Goal: Transaction & Acquisition: Book appointment/travel/reservation

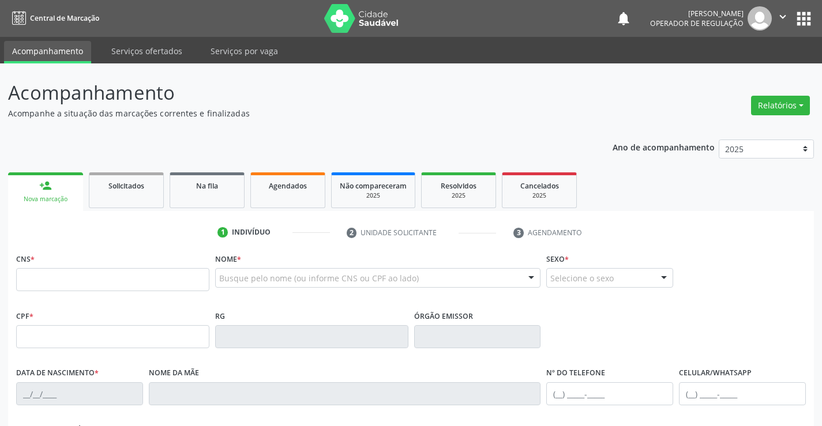
click at [170, 282] on input "text" at bounding box center [112, 279] width 193 height 23
type input "704 2015 4516 1890"
type input "1135193541"
type input "[DATE]"
type input "[PHONE_NUMBER]"
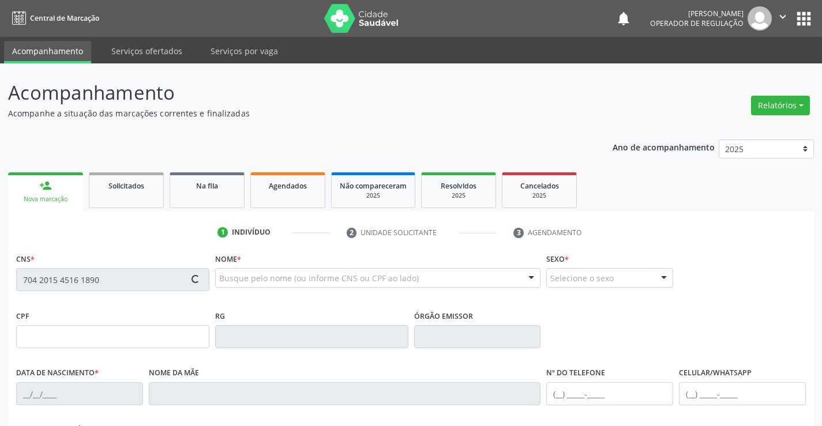
type input "[PHONE_NUMBER]"
type input "023.869.465-84"
type input "SN"
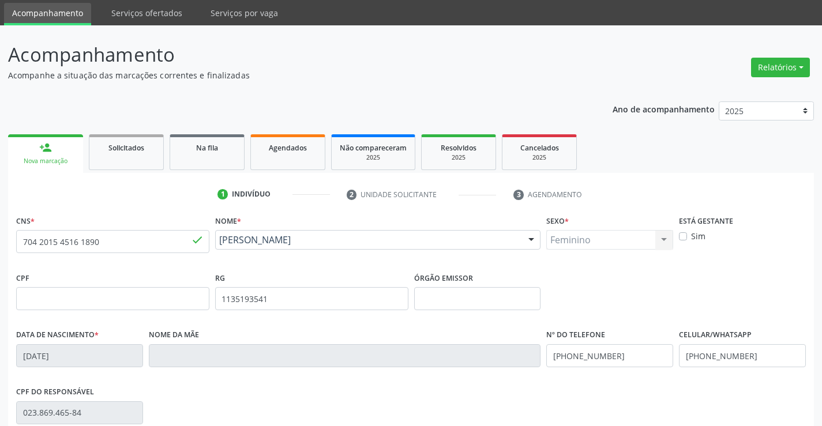
scroll to position [58, 0]
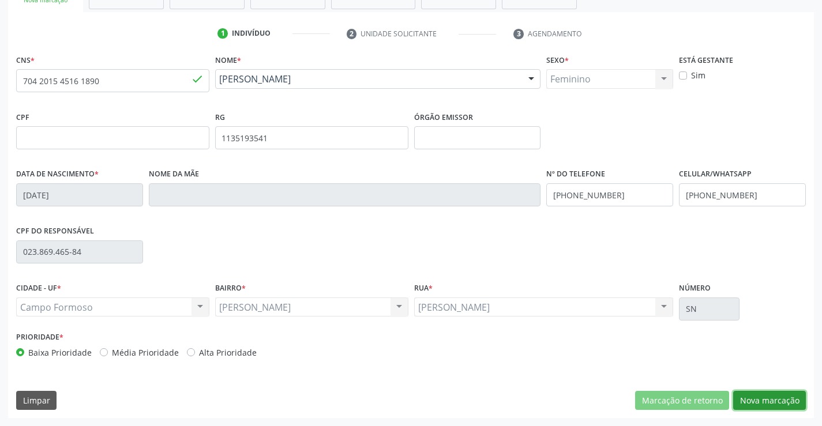
click at [758, 395] on button "Nova marcação" at bounding box center [769, 401] width 73 height 20
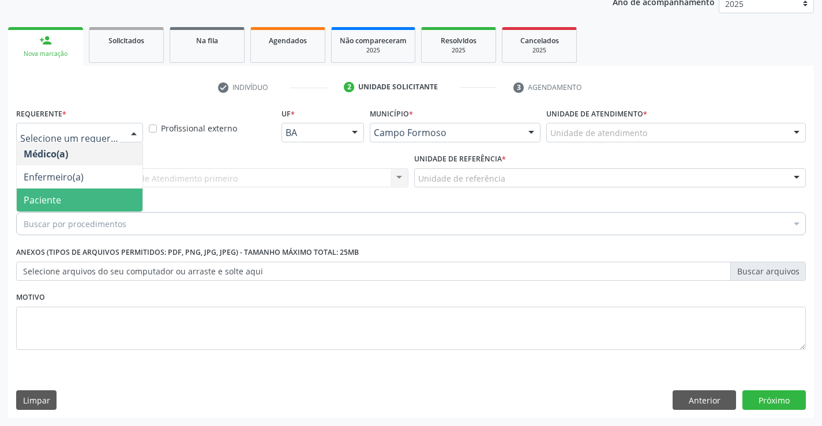
click at [53, 196] on span "Paciente" at bounding box center [42, 200] width 37 height 13
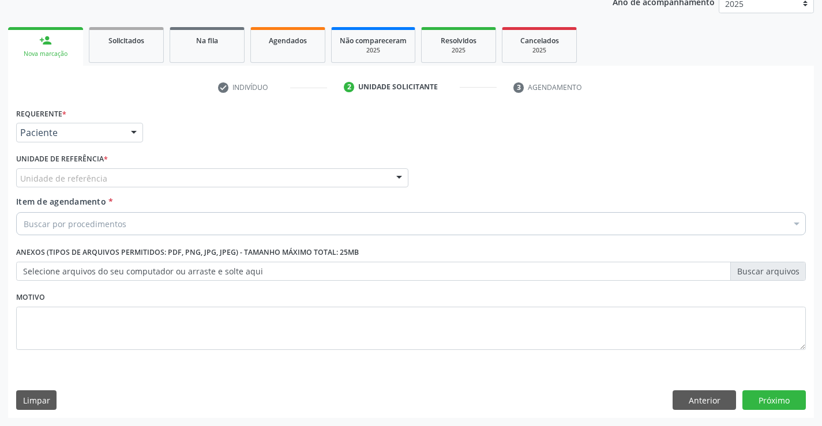
click at [111, 178] on div "Unidade de referência" at bounding box center [212, 178] width 392 height 20
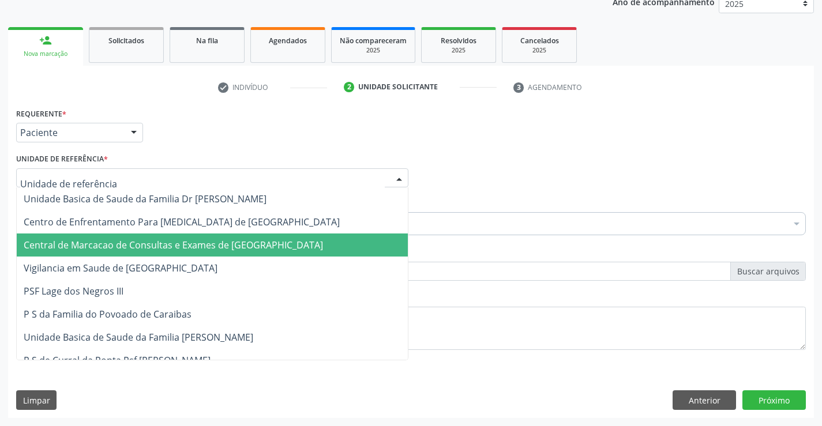
click at [97, 235] on span "Central de Marcacao de Consultas e Exames de [GEOGRAPHIC_DATA]" at bounding box center [212, 245] width 391 height 23
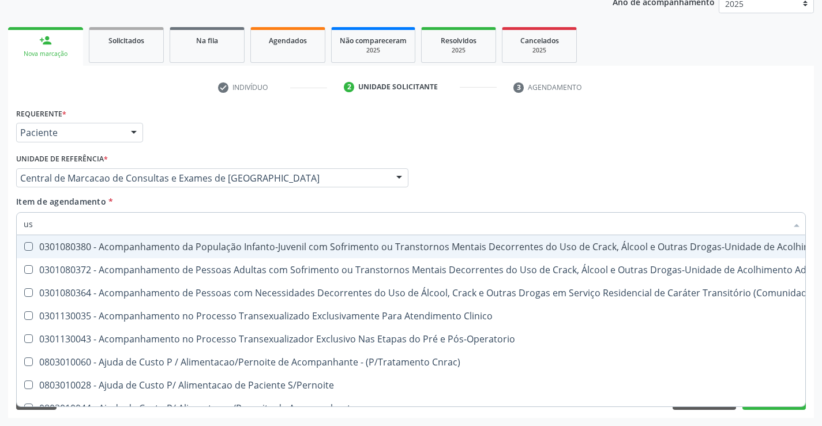
type input "usg"
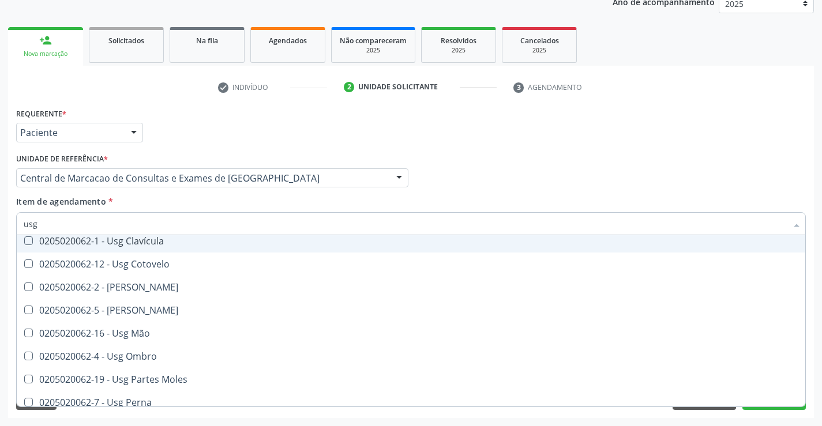
scroll to position [115, 0]
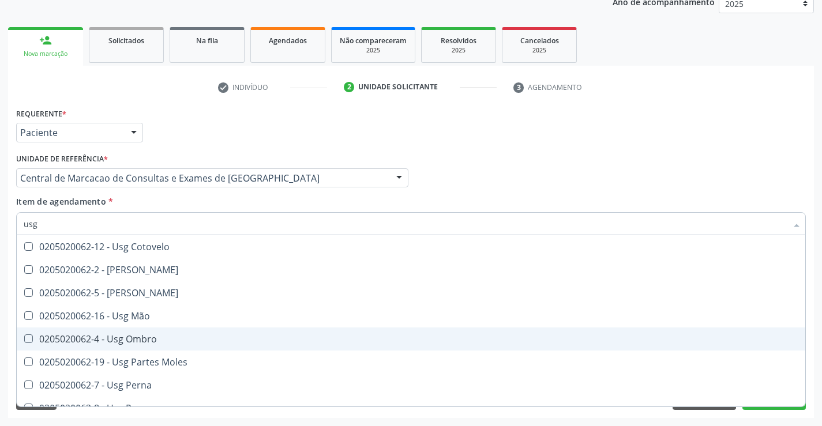
click at [167, 331] on span "0205020062-4 - Usg Ombro" at bounding box center [411, 339] width 789 height 23
checkbox Ombro "true"
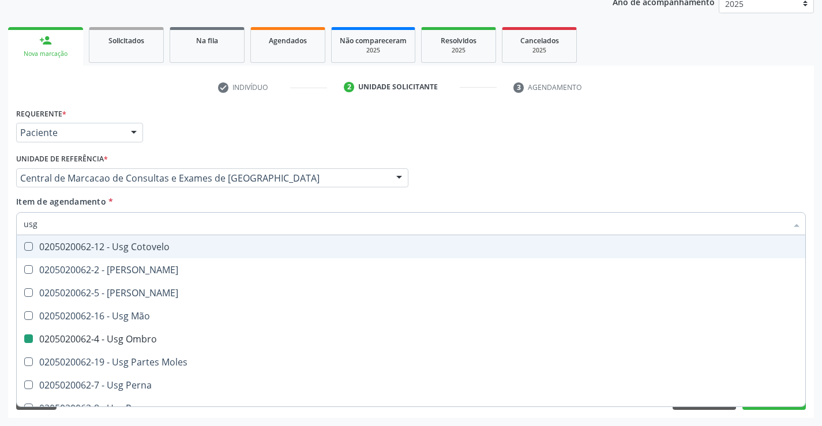
click at [753, 108] on div "Requerente * Paciente Médico(a) Enfermeiro(a) Paciente Nenhum resultado encontr…" at bounding box center [411, 127] width 796 height 45
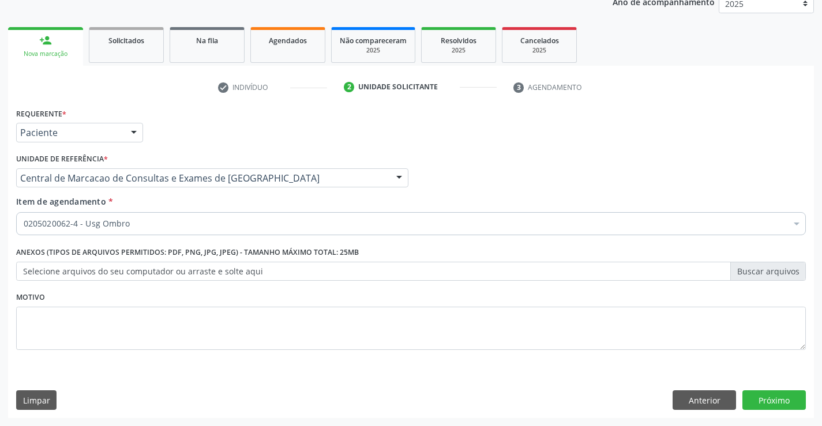
scroll to position [0, 0]
click at [775, 402] on button "Próximo" at bounding box center [773, 401] width 63 height 20
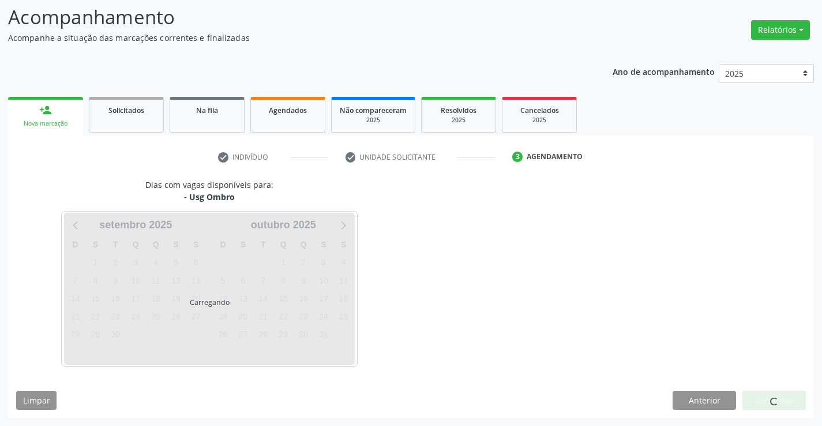
scroll to position [76, 0]
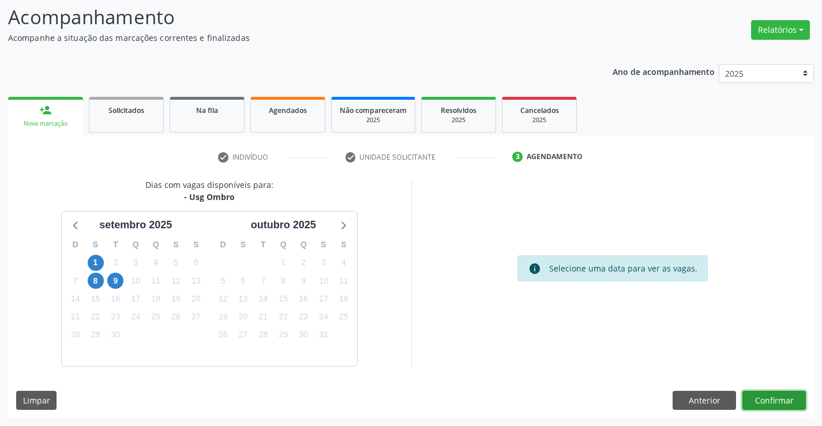
click at [764, 398] on button "Confirmar" at bounding box center [773, 401] width 63 height 20
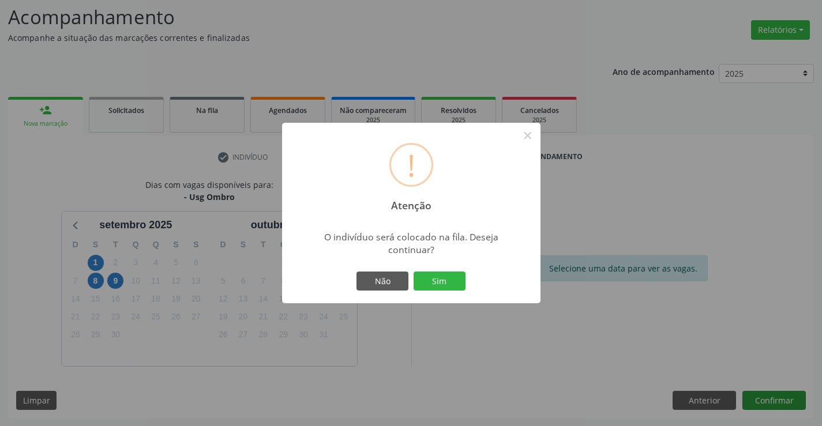
click at [414, 272] on button "Sim" at bounding box center [440, 282] width 52 height 20
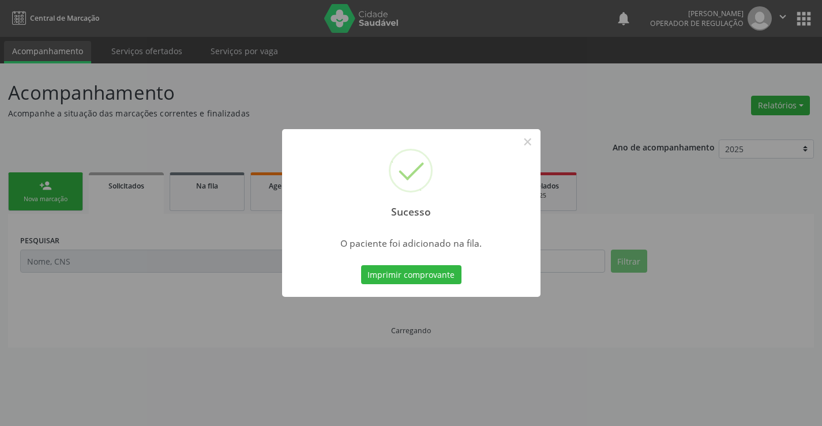
scroll to position [0, 0]
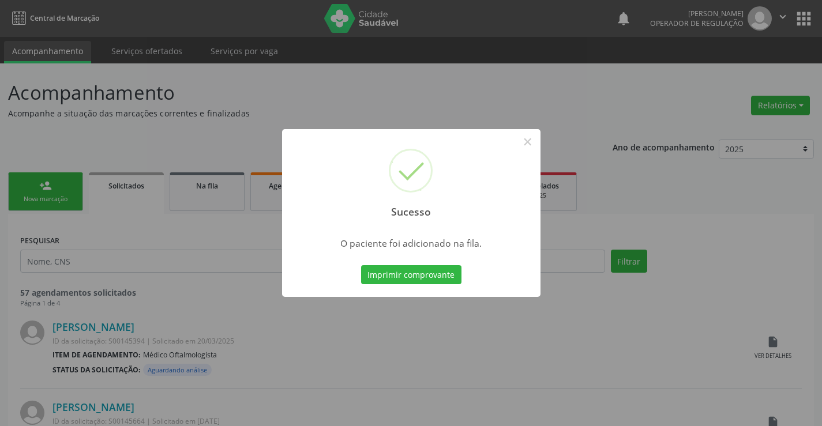
click at [361, 265] on button "Imprimir comprovante" at bounding box center [411, 275] width 100 height 20
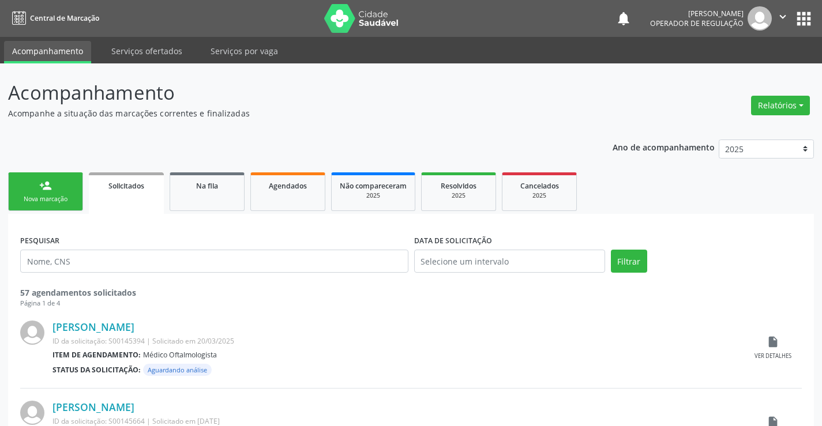
click at [51, 183] on div "person_add" at bounding box center [45, 185] width 13 height 13
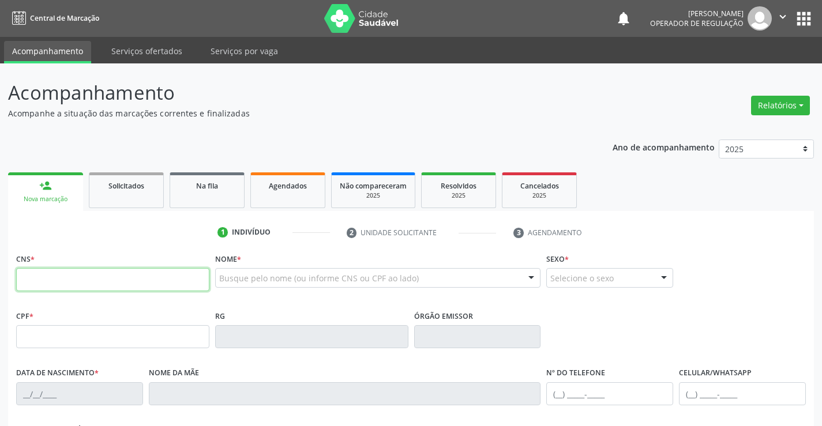
click at [125, 287] on input "text" at bounding box center [112, 279] width 193 height 23
type input "701 8022 0860 6871"
type input "0382466004"
type input "[DATE]"
type input "[PHONE_NUMBER]"
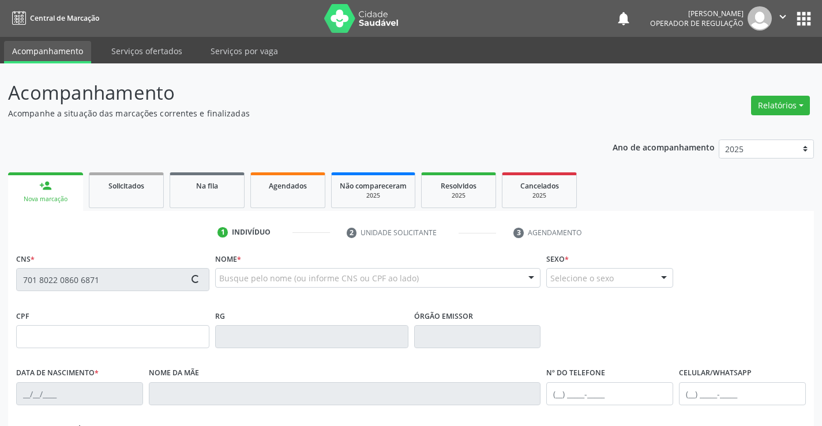
type input "[PHONE_NUMBER]"
type input "528.280.345-34"
type input "S/N"
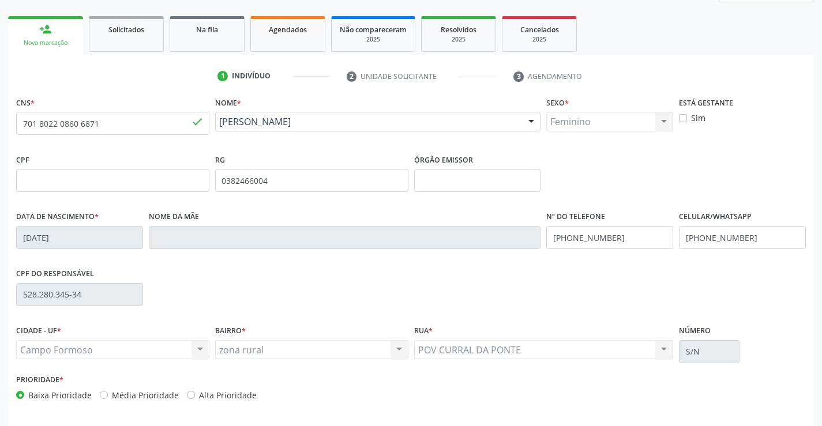
scroll to position [173, 0]
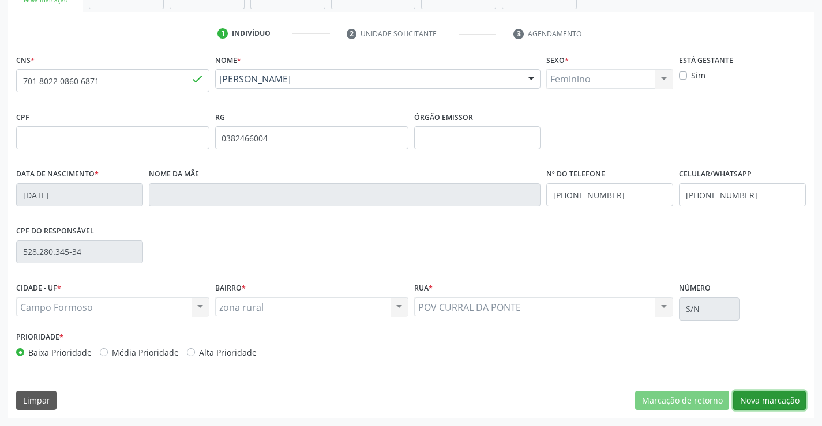
click at [761, 397] on button "Nova marcação" at bounding box center [769, 401] width 73 height 20
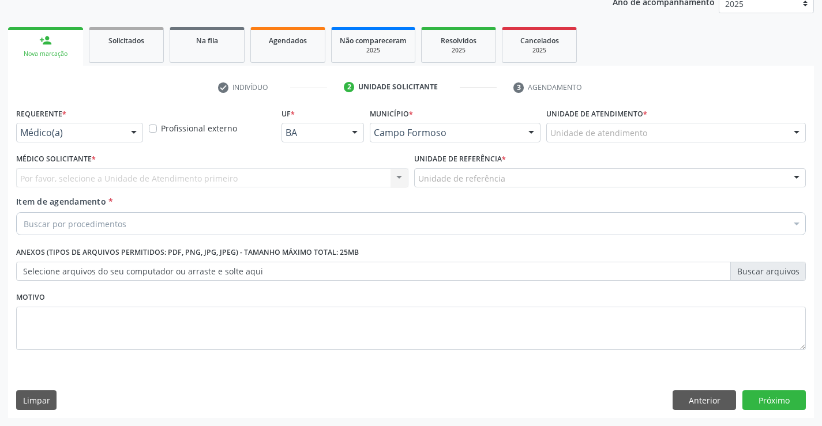
scroll to position [145, 0]
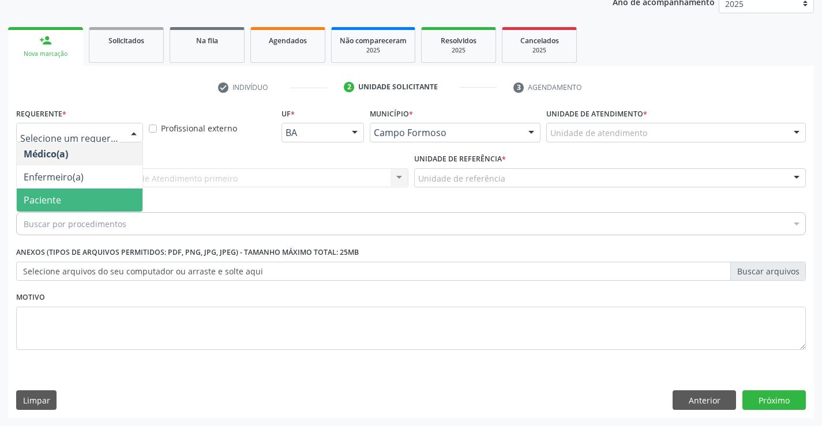
click at [39, 202] on span "Paciente" at bounding box center [42, 200] width 37 height 13
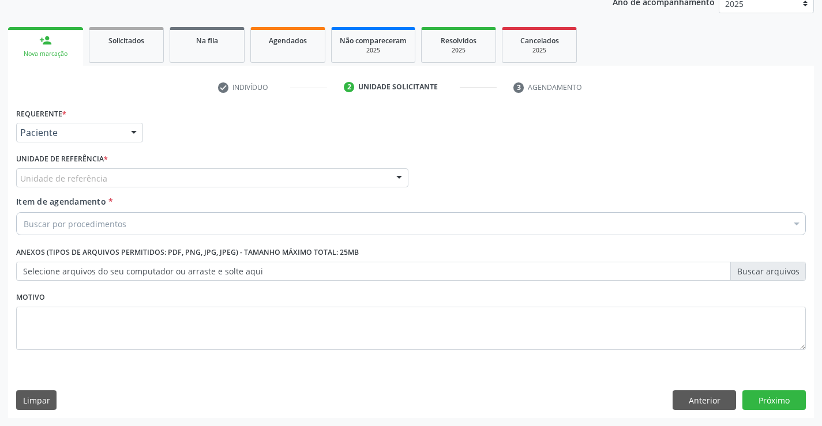
click at [132, 174] on div "Unidade de referência" at bounding box center [212, 178] width 392 height 20
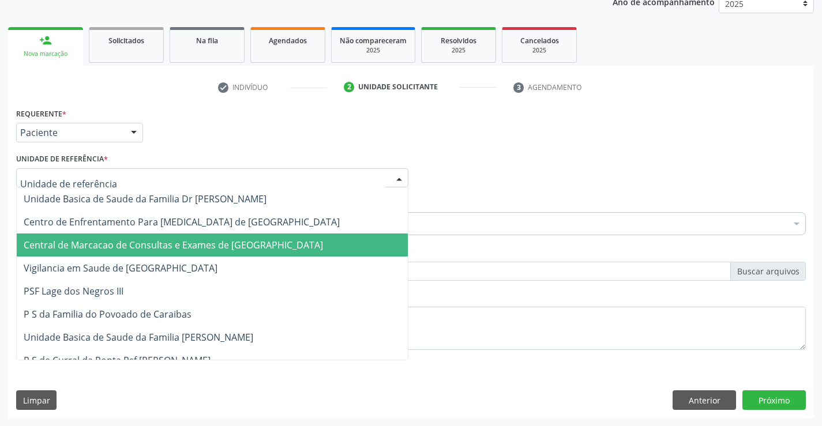
click at [117, 239] on span "Central de Marcacao de Consultas e Exames de [GEOGRAPHIC_DATA]" at bounding box center [173, 245] width 299 height 13
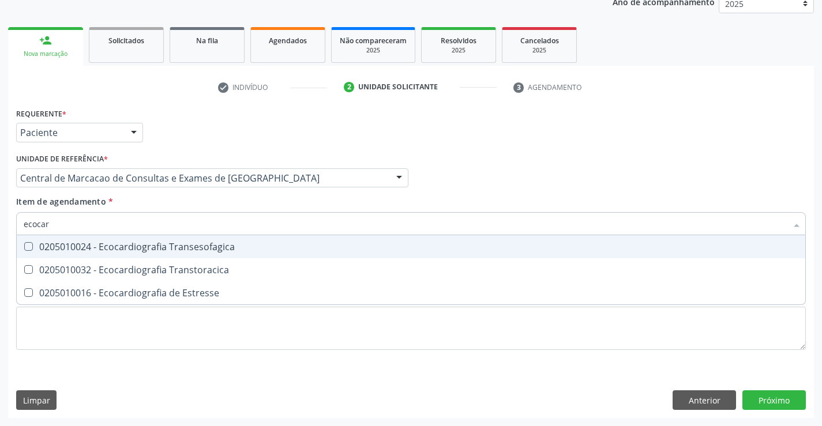
type input "ecocard"
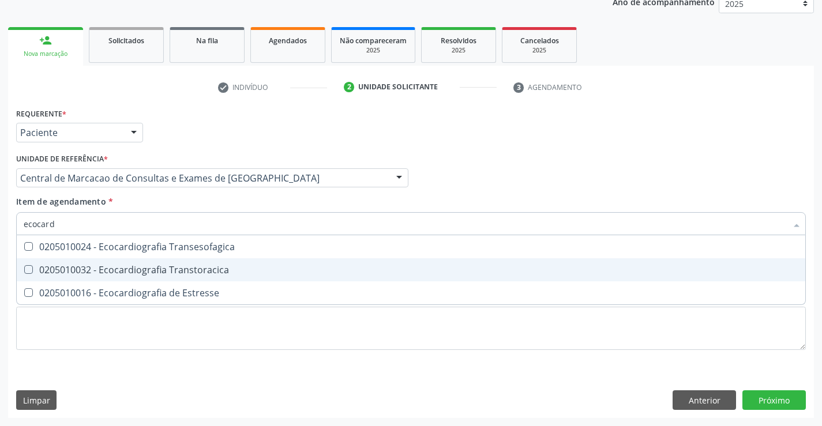
click at [196, 267] on div "0205010032 - Ecocardiografia Transtoracica" at bounding box center [411, 269] width 775 height 9
checkbox Transtoracica "true"
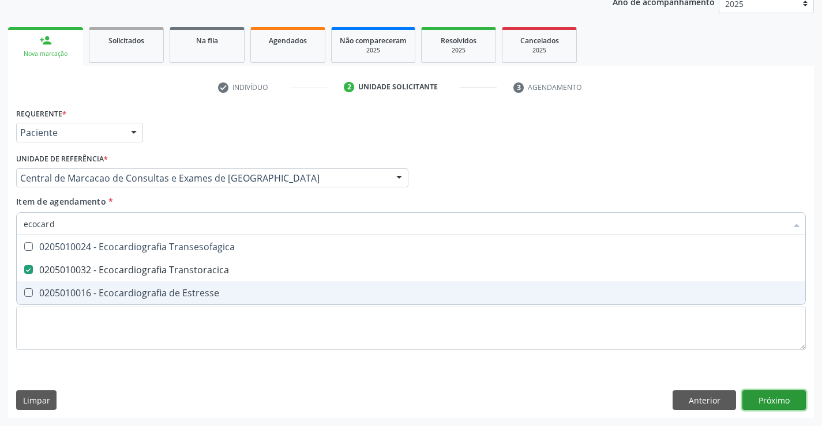
click at [789, 402] on div "Requerente * Paciente Médico(a) Enfermeiro(a) Paciente Nenhum resultado encontr…" at bounding box center [411, 261] width 806 height 313
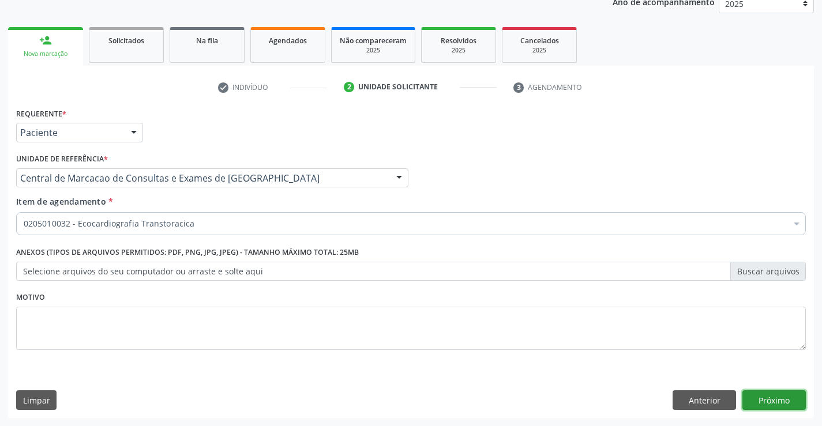
click at [751, 402] on button "Próximo" at bounding box center [773, 401] width 63 height 20
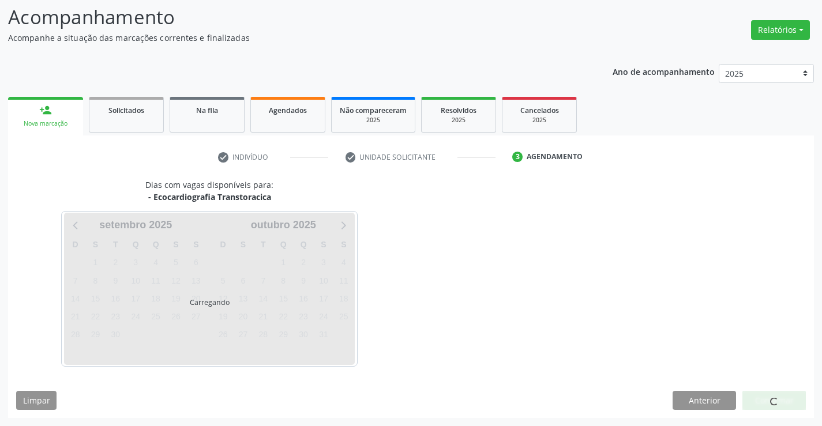
scroll to position [76, 0]
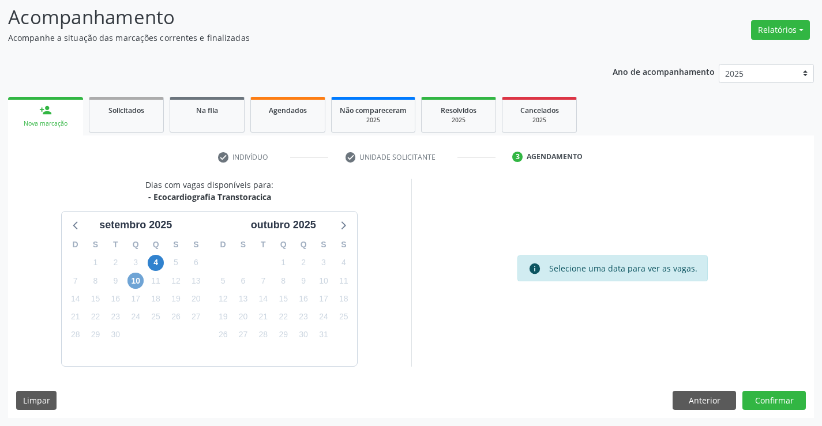
click at [140, 283] on span "10" at bounding box center [135, 281] width 16 height 16
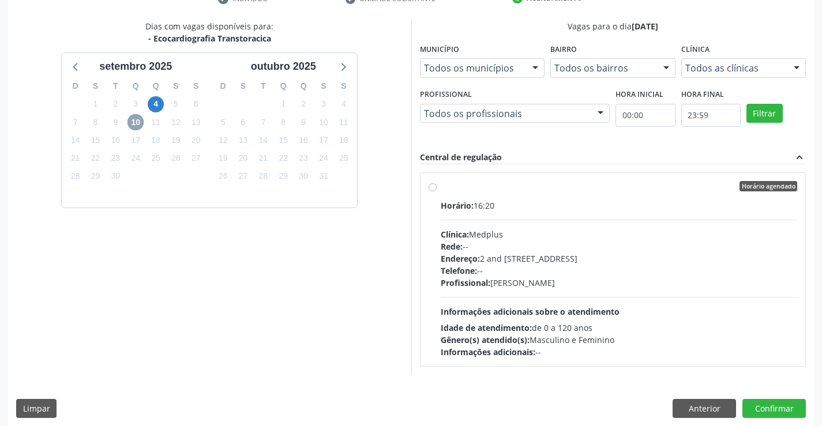
scroll to position [242, 0]
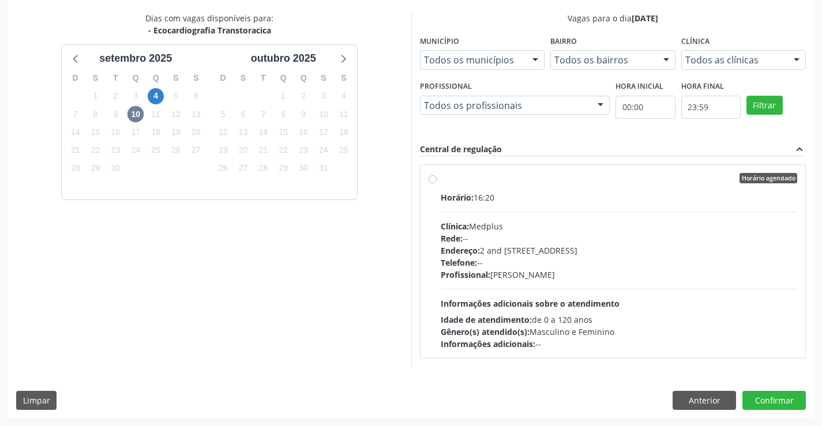
click at [628, 320] on div "Idade de atendimento: de 0 a 120 anos" at bounding box center [619, 320] width 357 height 12
click at [437, 183] on input "Horário agendado Horário: 16:20 Clínica: Medplus Rede: -- Endereço: 2 and [STRE…" at bounding box center [433, 178] width 8 height 10
radio input "true"
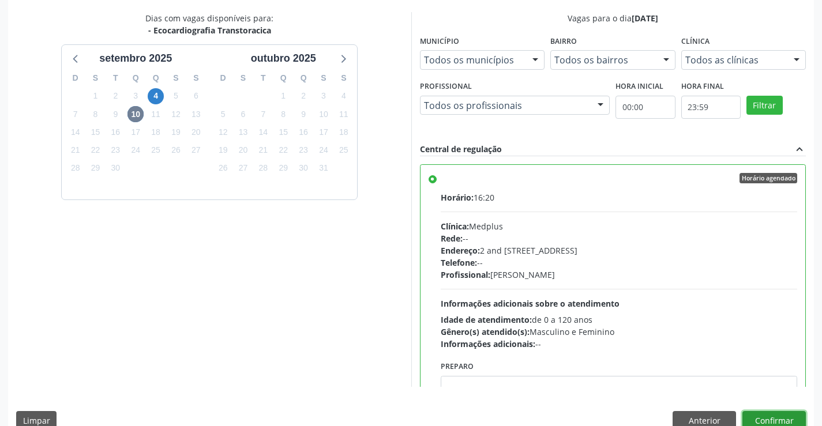
click at [761, 415] on button "Confirmar" at bounding box center [773, 421] width 63 height 20
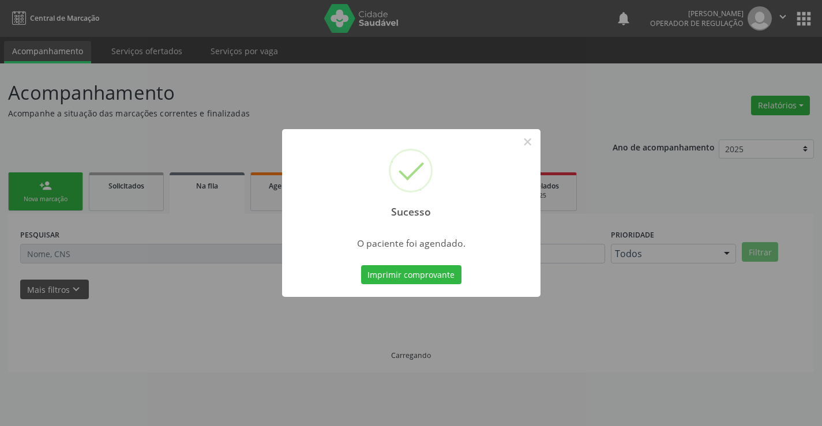
scroll to position [0, 0]
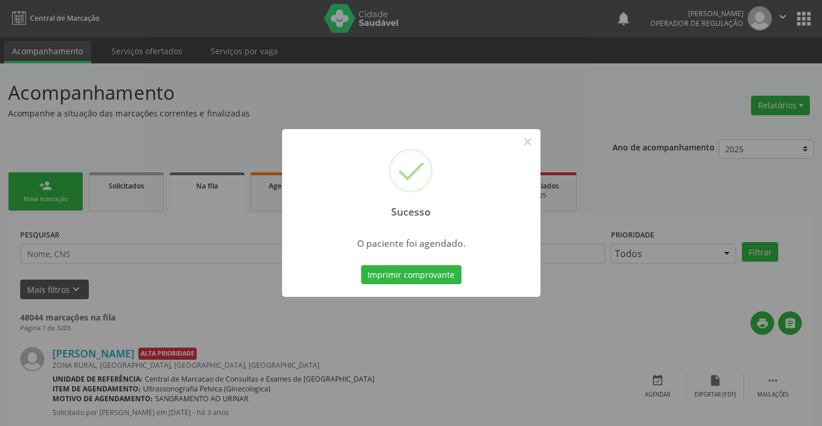
click at [361, 265] on button "Imprimir comprovante" at bounding box center [411, 275] width 100 height 20
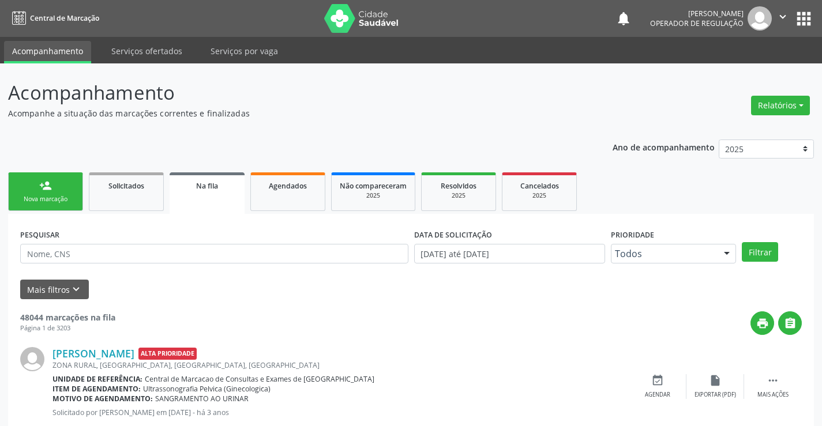
click at [52, 186] on link "person_add Nova marcação" at bounding box center [45, 191] width 75 height 39
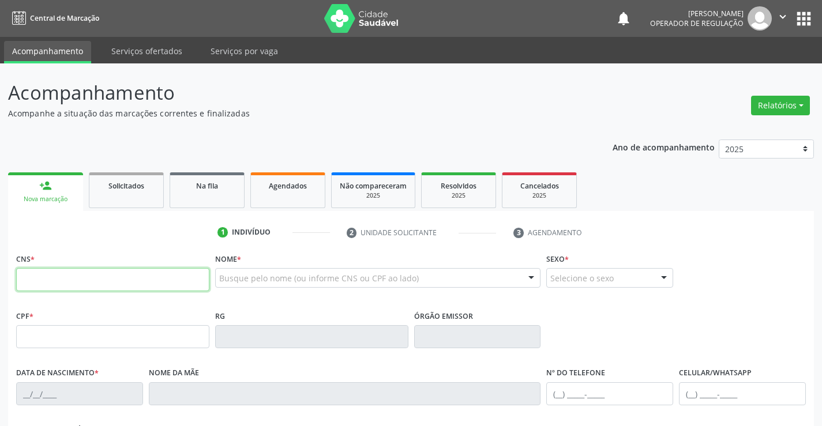
click at [49, 282] on input "text" at bounding box center [112, 279] width 193 height 23
type input "700 3004 5562 6040"
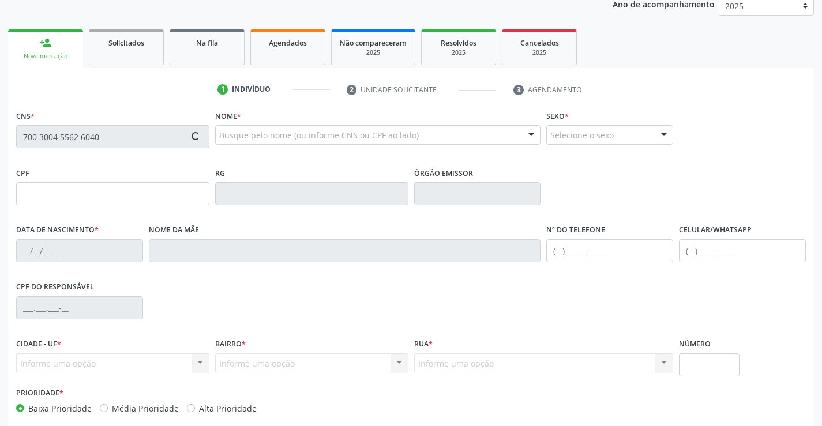
scroll to position [173, 0]
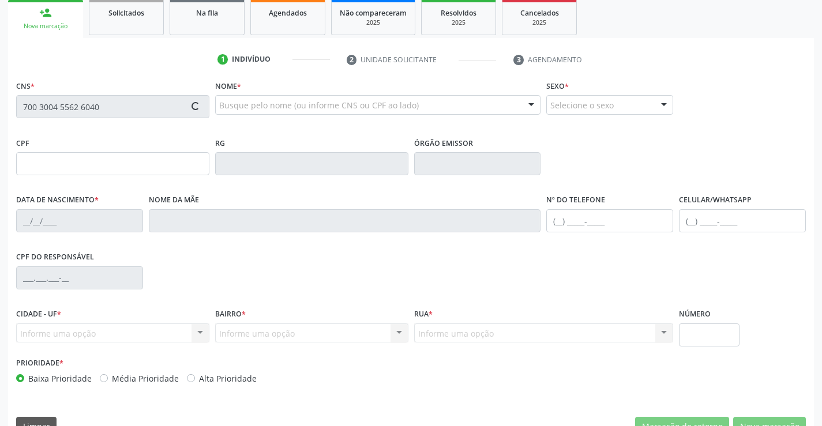
type input "3376980"
type input "[DATE]"
type input "S/N"
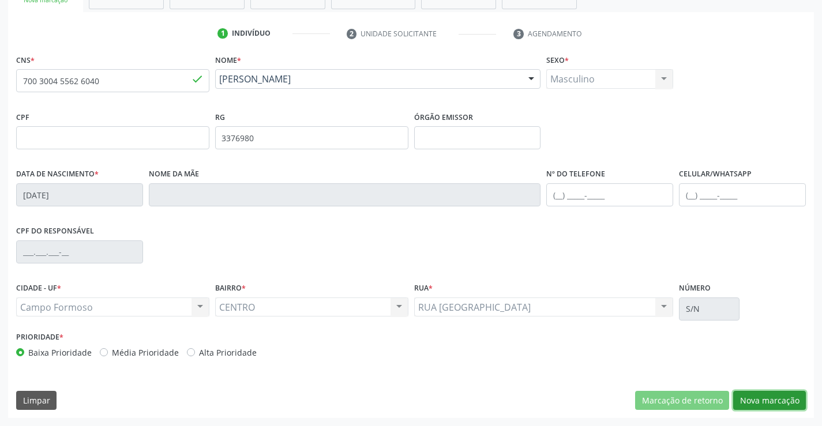
click at [744, 392] on button "Nova marcação" at bounding box center [769, 401] width 73 height 20
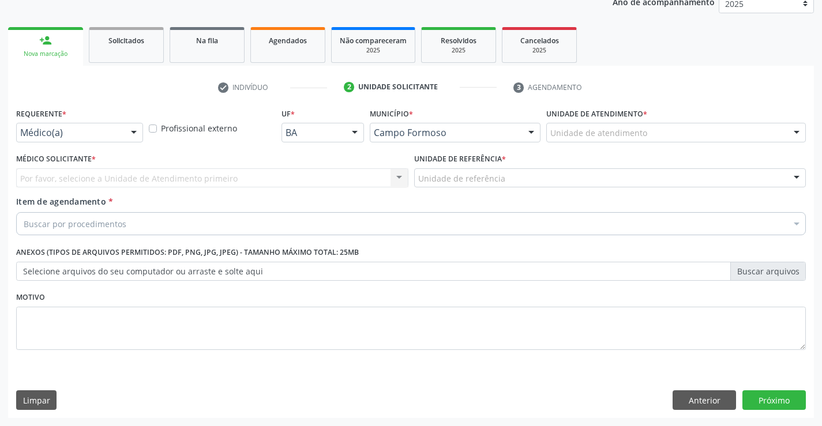
scroll to position [145, 0]
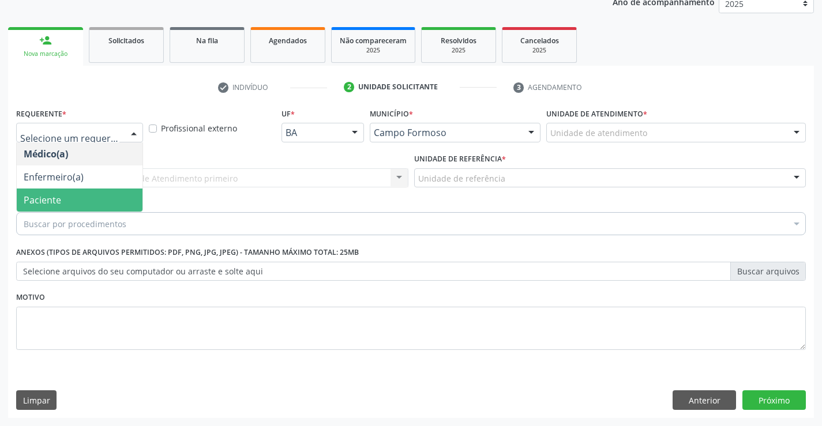
click at [108, 193] on span "Paciente" at bounding box center [80, 200] width 126 height 23
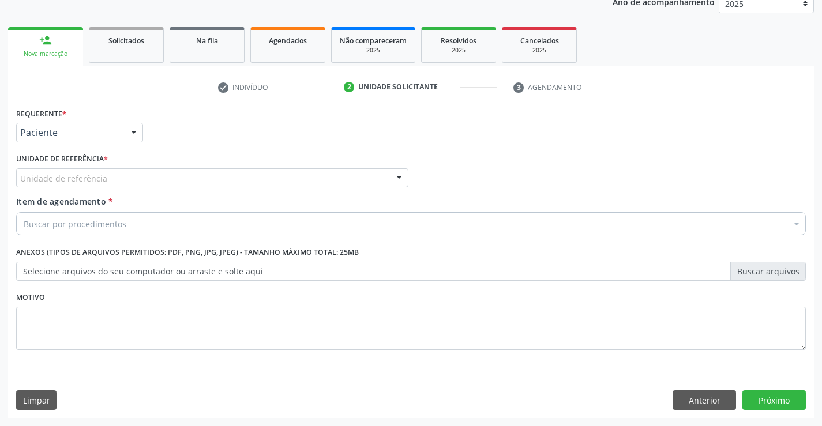
click at [130, 178] on div "Unidade de referência" at bounding box center [212, 178] width 392 height 20
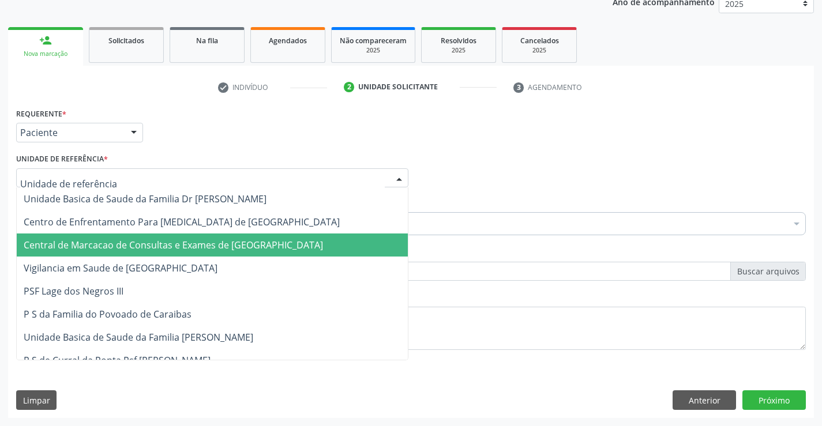
click at [130, 238] on span "Central de Marcacao de Consultas e Exames de [GEOGRAPHIC_DATA]" at bounding box center [212, 245] width 391 height 23
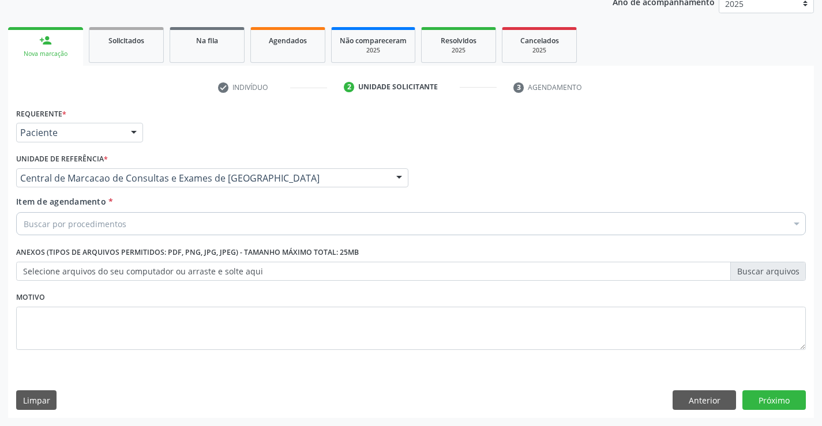
click at [132, 223] on div "Buscar por procedimentos" at bounding box center [411, 223] width 790 height 23
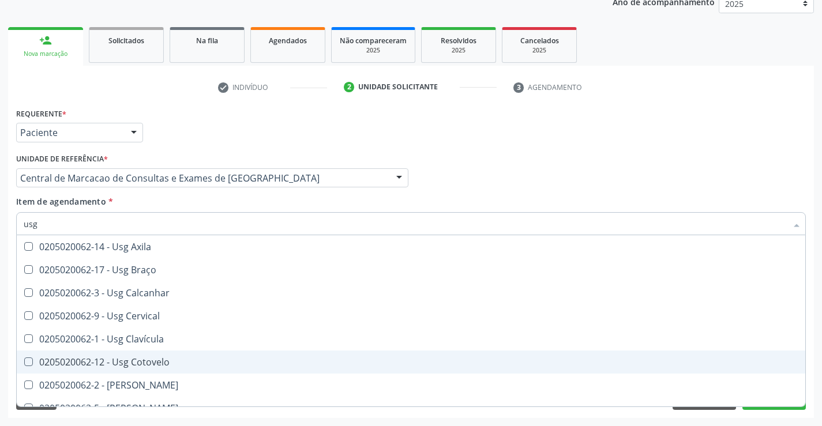
drag, startPoint x: 743, startPoint y: 167, endPoint x: 111, endPoint y: 252, distance: 637.9
click at [743, 167] on div "Médico Solicitante Por favor, selecione a Unidade de Atendimento primeiro Nenhu…" at bounding box center [411, 173] width 796 height 45
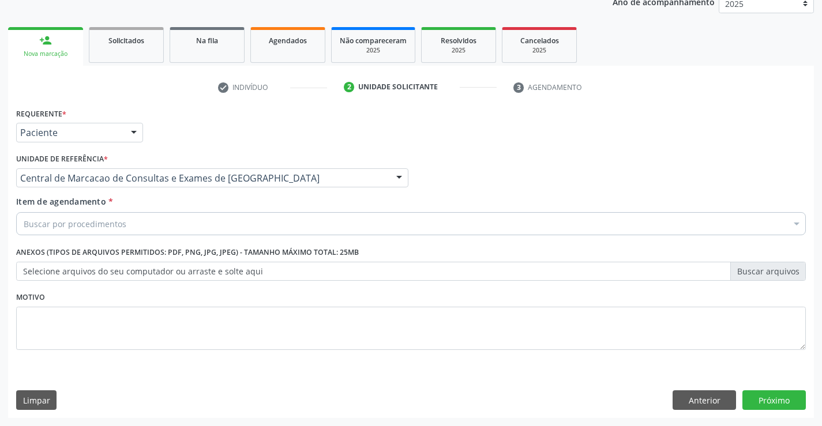
click at [167, 222] on div "Buscar por procedimentos" at bounding box center [411, 223] width 790 height 23
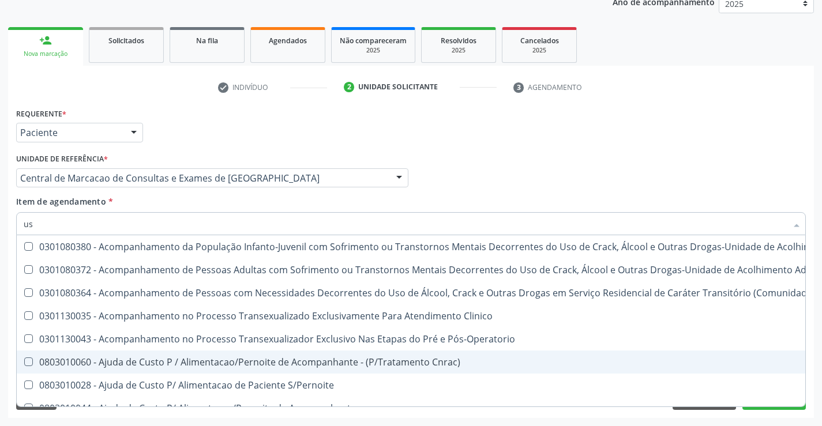
type input "usg"
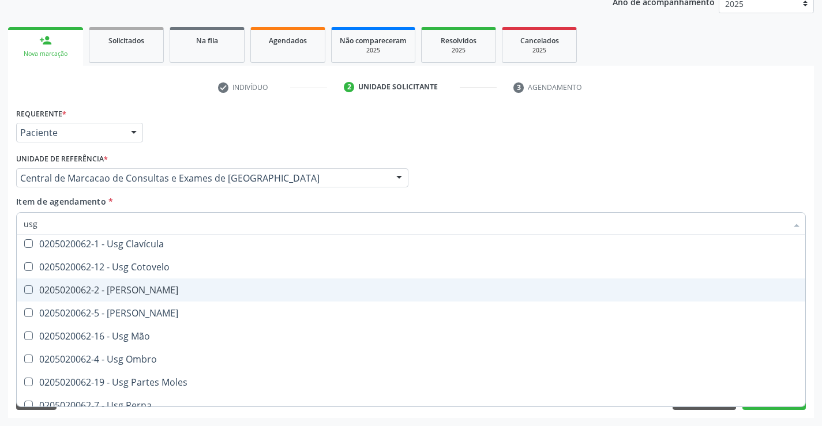
scroll to position [115, 0]
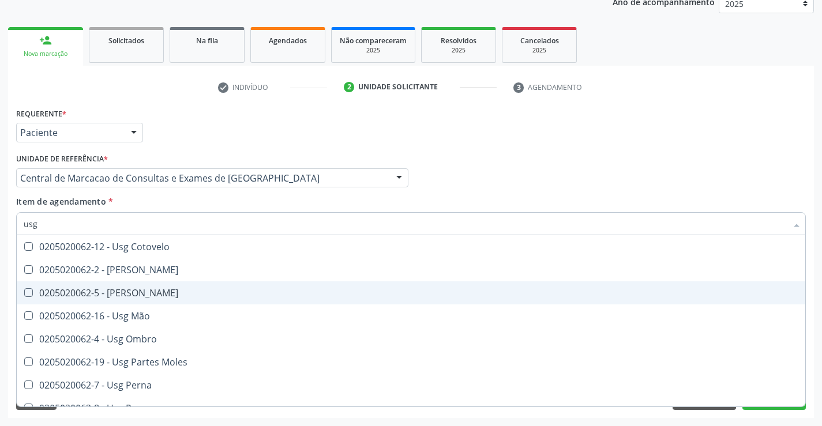
click at [158, 290] on div "0205020062-5 - [PERSON_NAME]" at bounding box center [411, 292] width 775 height 9
checkbox Joelho "true"
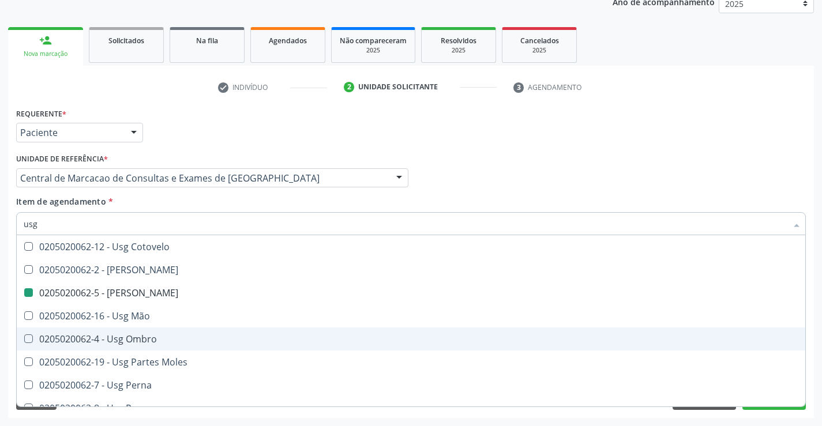
click at [816, 137] on div "Acompanhamento Acompanhe a situação das marcações correntes e finalizadas Relat…" at bounding box center [411, 172] width 822 height 508
checkbox Braço "true"
checkbox Joelho "false"
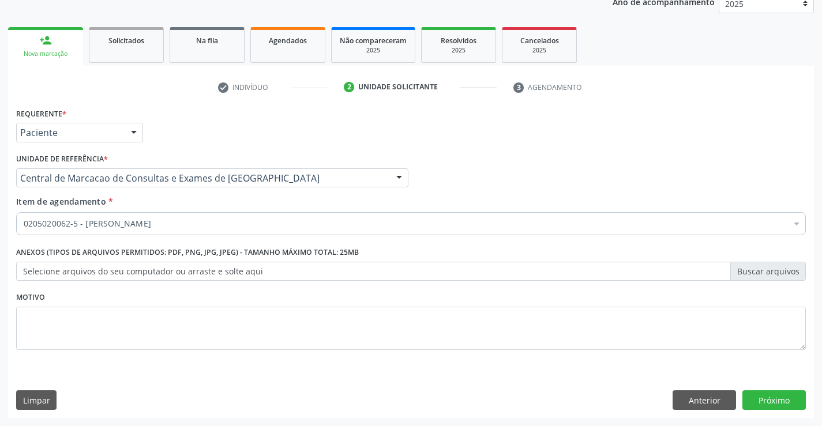
scroll to position [0, 0]
click at [748, 395] on button "Próximo" at bounding box center [773, 401] width 63 height 20
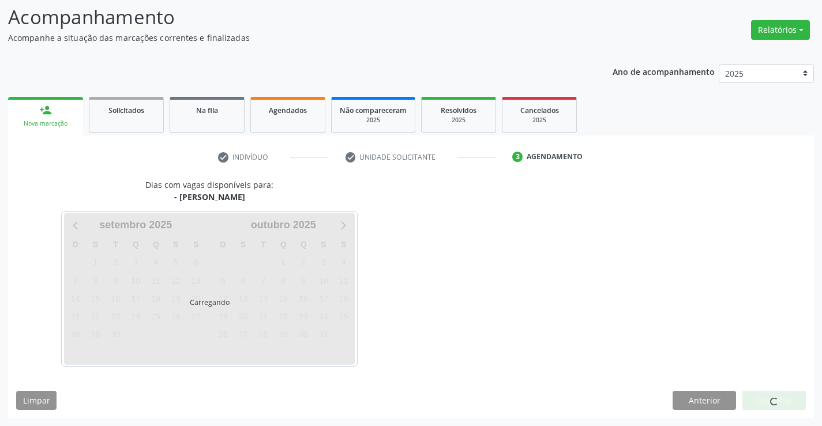
scroll to position [76, 0]
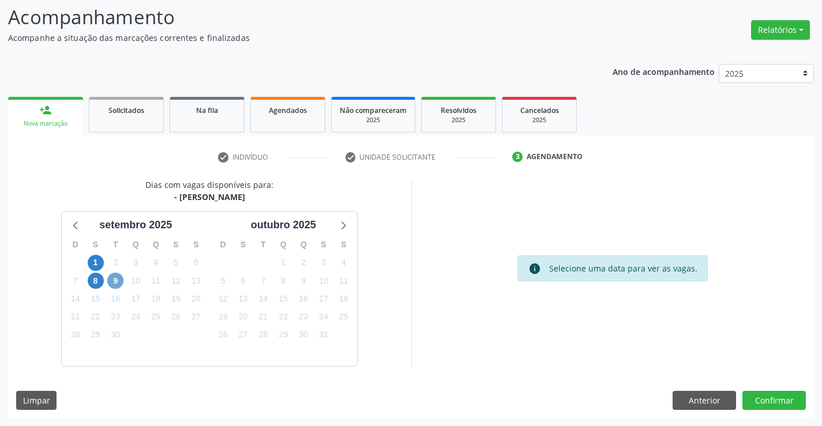
click at [116, 275] on span "9" at bounding box center [115, 281] width 16 height 16
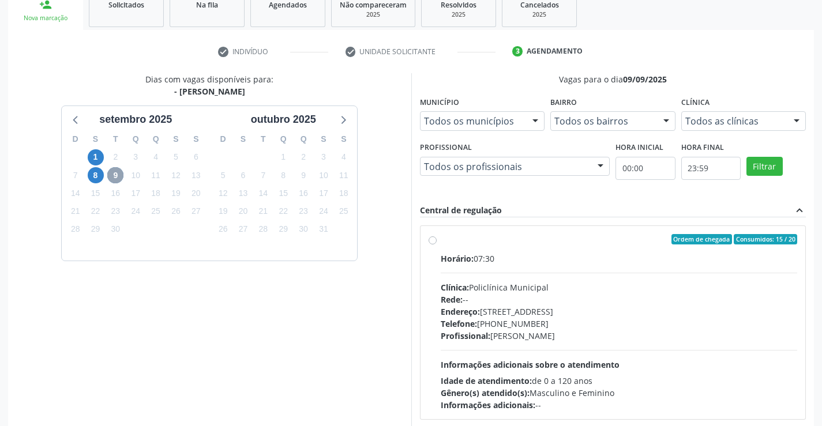
scroll to position [191, 0]
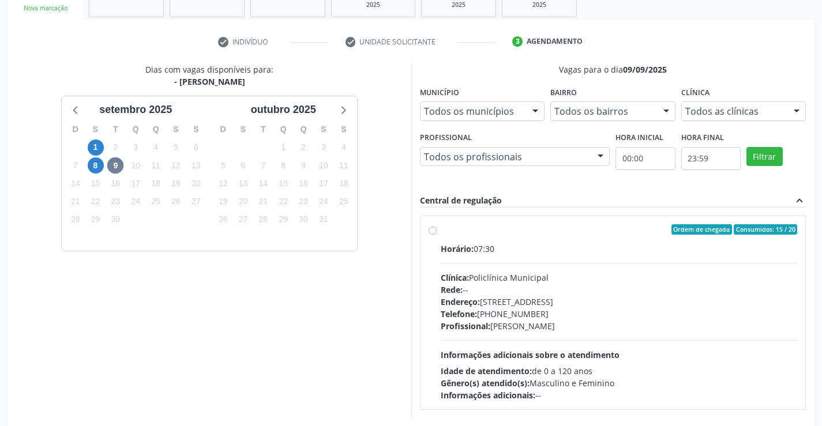
click at [483, 310] on div "Telefone: [PHONE_NUMBER]" at bounding box center [619, 314] width 357 height 12
click at [437, 235] on input "Ordem de chegada Consumidos: 15 / 20 Horário: 07:30 Clínica: Policlínica Munici…" at bounding box center [433, 229] width 8 height 10
radio input "true"
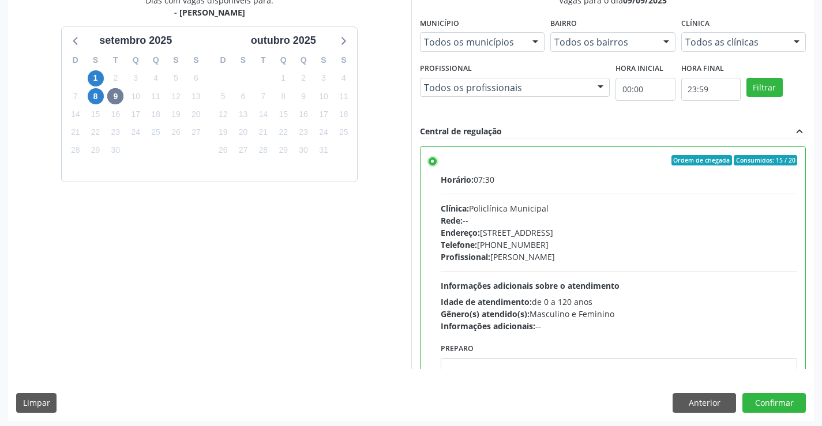
scroll to position [263, 0]
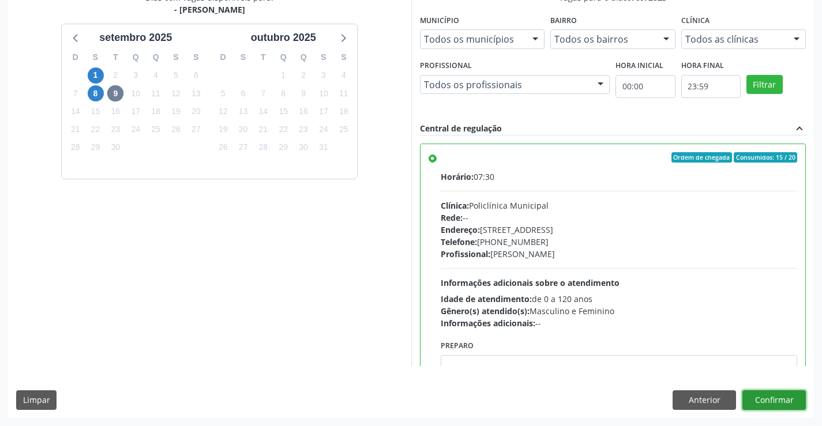
click at [790, 399] on button "Confirmar" at bounding box center [773, 401] width 63 height 20
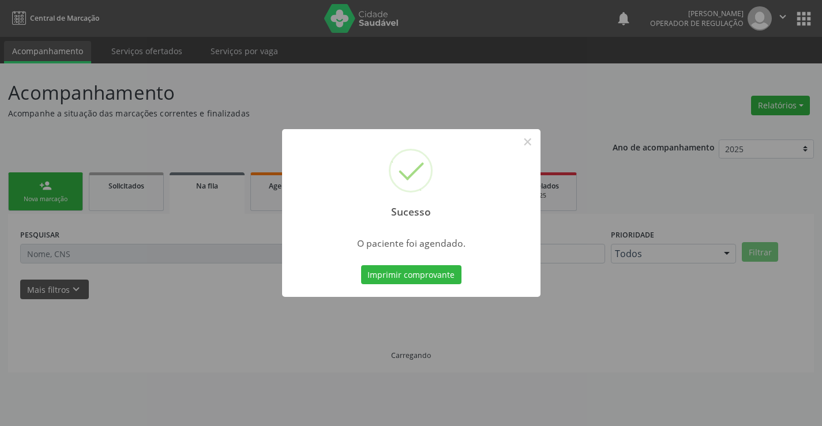
scroll to position [0, 0]
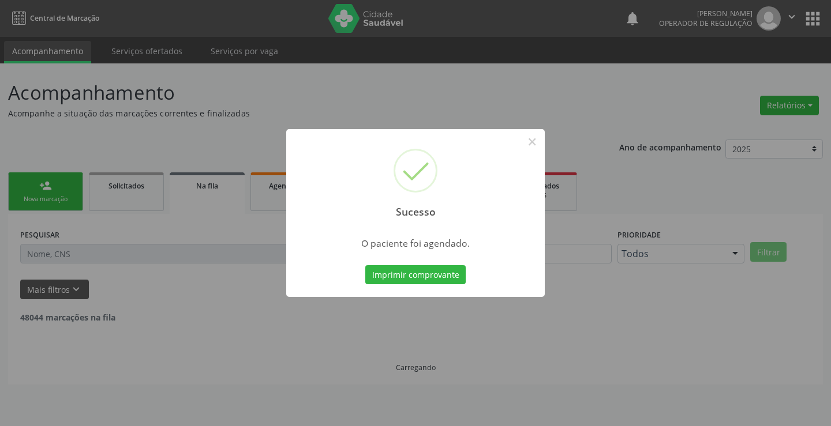
click at [365, 265] on button "Imprimir comprovante" at bounding box center [415, 275] width 100 height 20
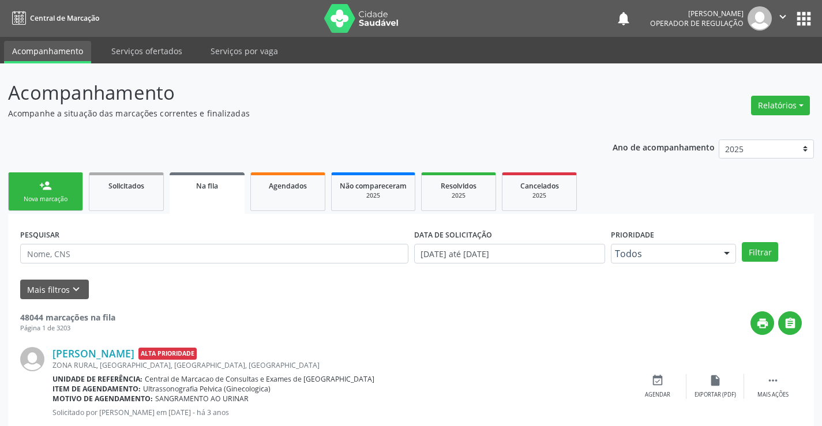
click at [49, 189] on div "person_add" at bounding box center [45, 185] width 13 height 13
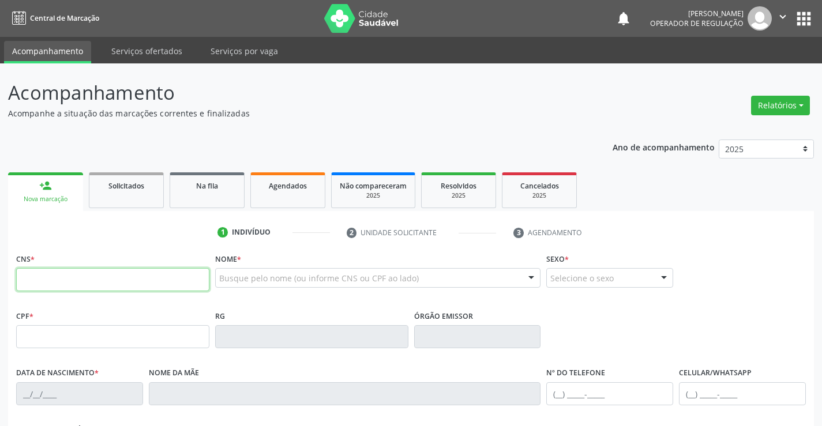
click at [83, 282] on input "text" at bounding box center [112, 279] width 193 height 23
paste input "700 3004 5562 6040"
type input "700 3004 5562 6040"
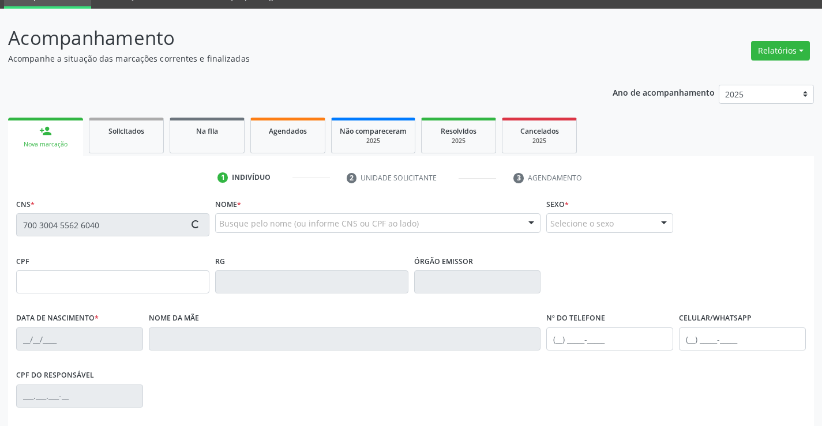
type input "3376980"
type input "[DATE]"
type input "659.824.361-00"
type input "S/N"
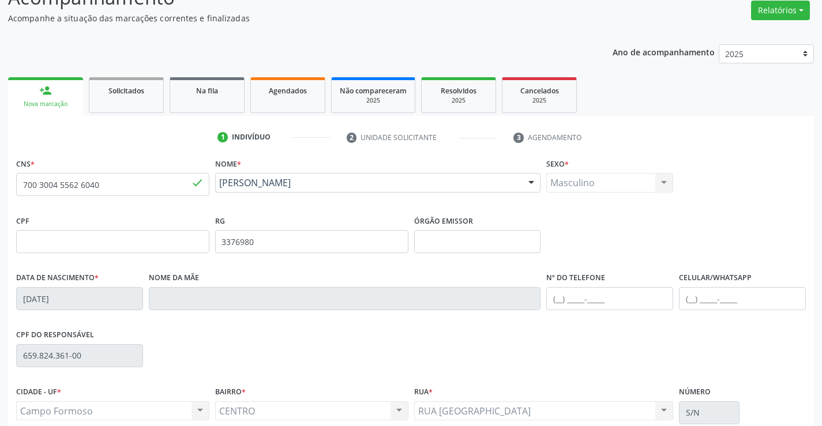
scroll to position [115, 0]
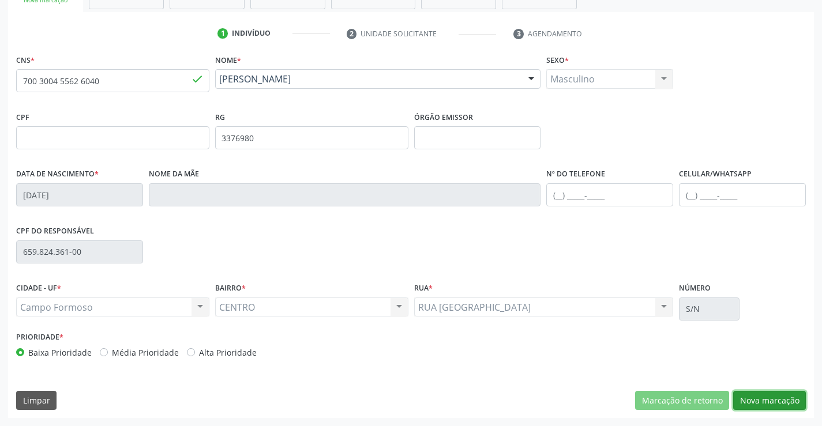
click at [761, 398] on button "Nova marcação" at bounding box center [769, 401] width 73 height 20
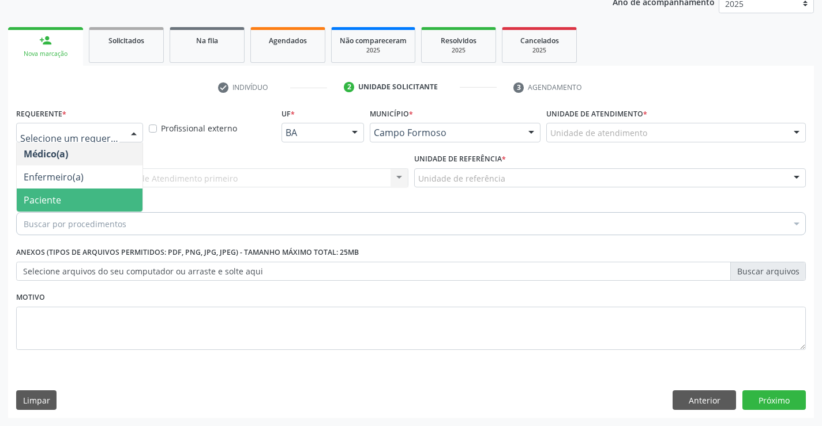
click at [71, 194] on span "Paciente" at bounding box center [80, 200] width 126 height 23
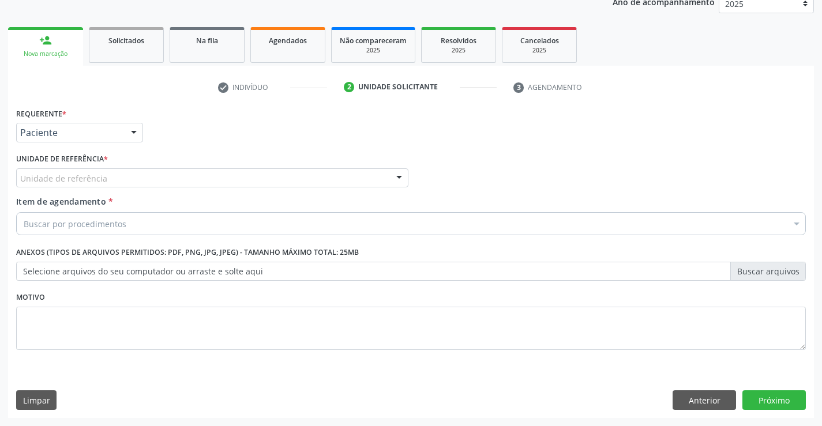
click at [113, 174] on div "Unidade de referência" at bounding box center [212, 178] width 392 height 20
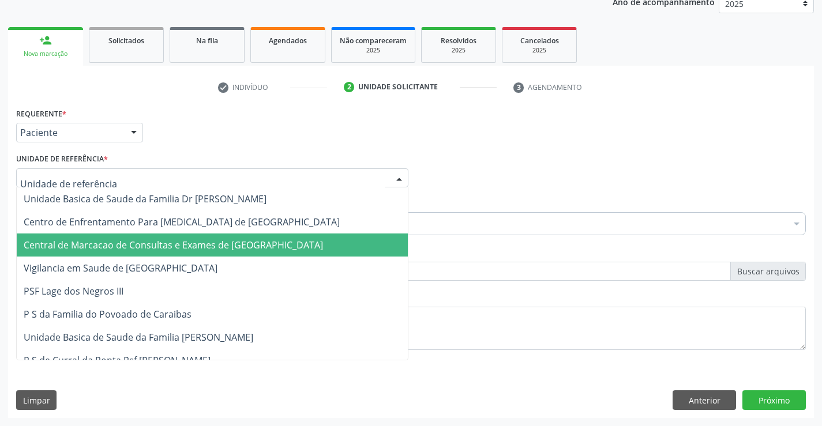
click at [123, 243] on span "Central de Marcacao de Consultas e Exames de [GEOGRAPHIC_DATA]" at bounding box center [173, 245] width 299 height 13
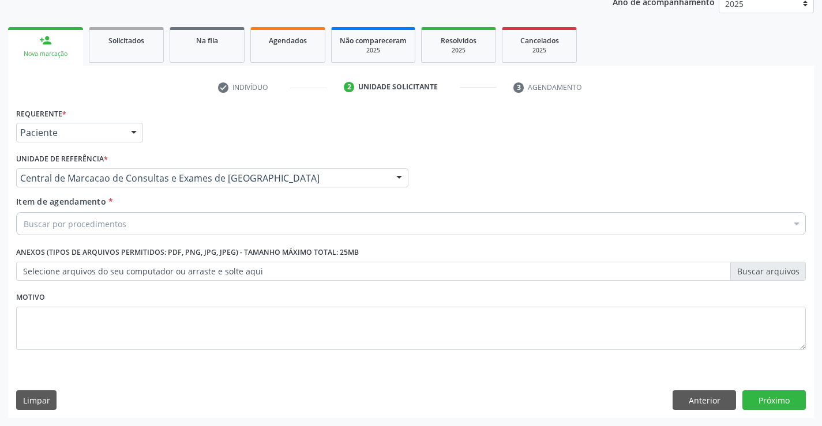
click at [126, 223] on div "Buscar por procedimentos" at bounding box center [411, 223] width 790 height 23
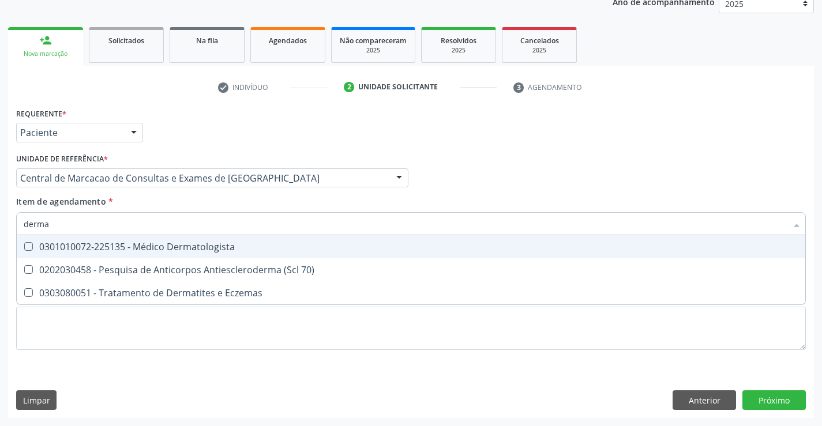
type input "dermat"
click at [239, 249] on div "0301010072-225135 - Médico Dermatologista" at bounding box center [411, 246] width 775 height 9
checkbox Dermatologista "true"
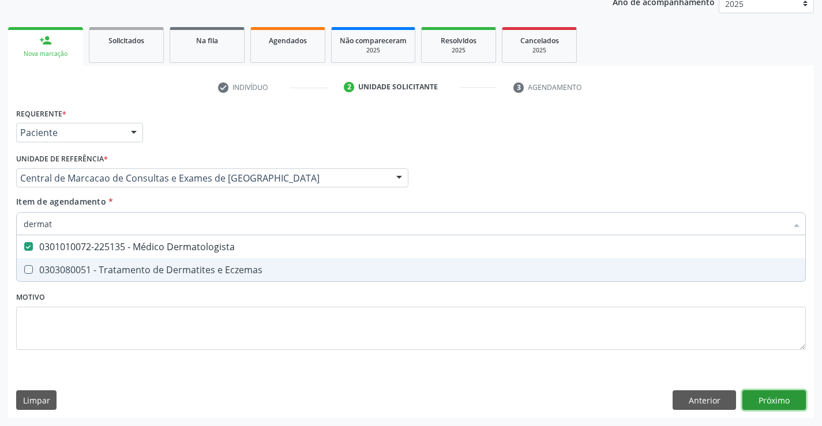
click at [747, 402] on div "Requerente * Paciente Médico(a) Enfermeiro(a) Paciente Nenhum resultado encontr…" at bounding box center [411, 261] width 806 height 313
checkbox Eczemas "true"
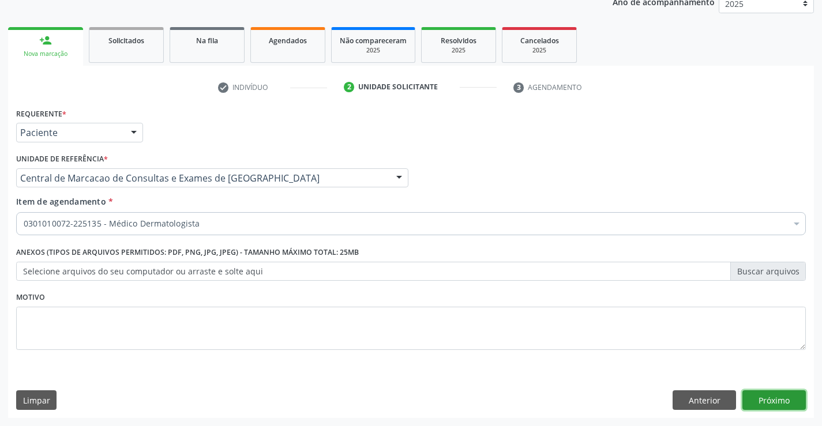
click at [776, 402] on button "Próximo" at bounding box center [773, 401] width 63 height 20
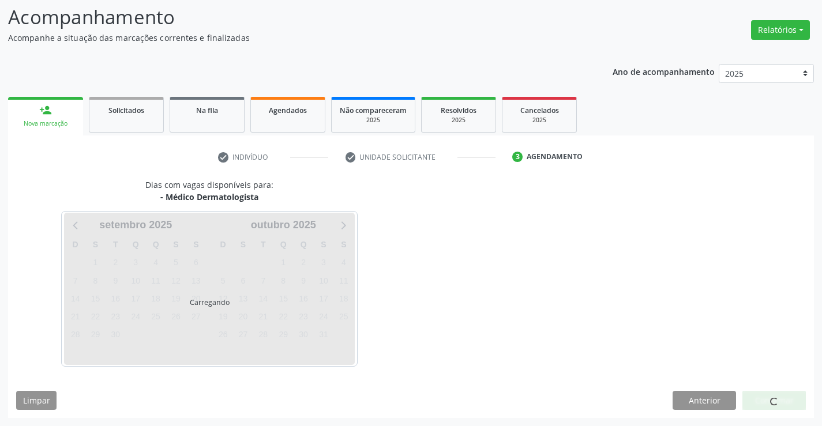
scroll to position [110, 0]
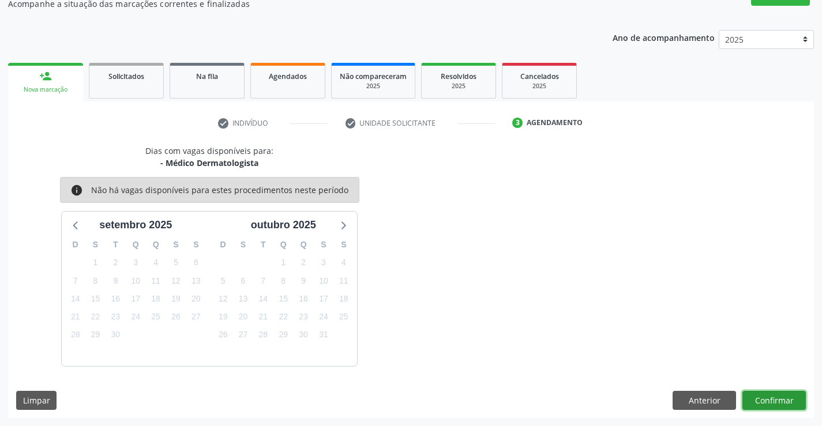
click at [776, 402] on button "Confirmar" at bounding box center [773, 401] width 63 height 20
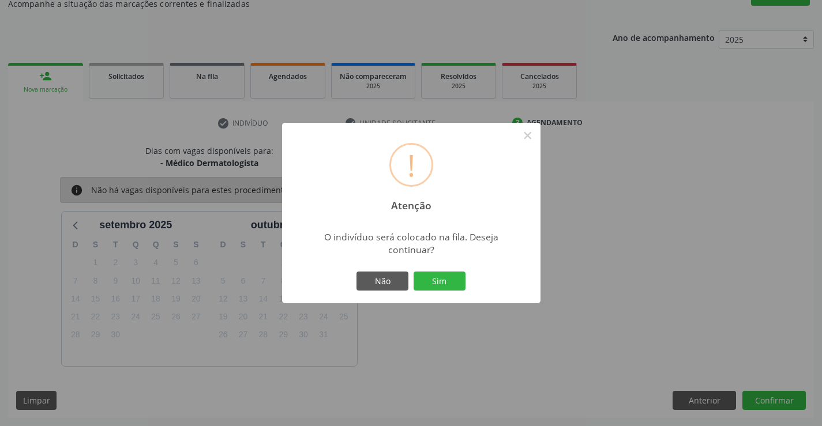
click at [776, 402] on div "! Atenção × O indivíduo será colocado na fila. Deseja continuar? Não Sim" at bounding box center [411, 213] width 822 height 426
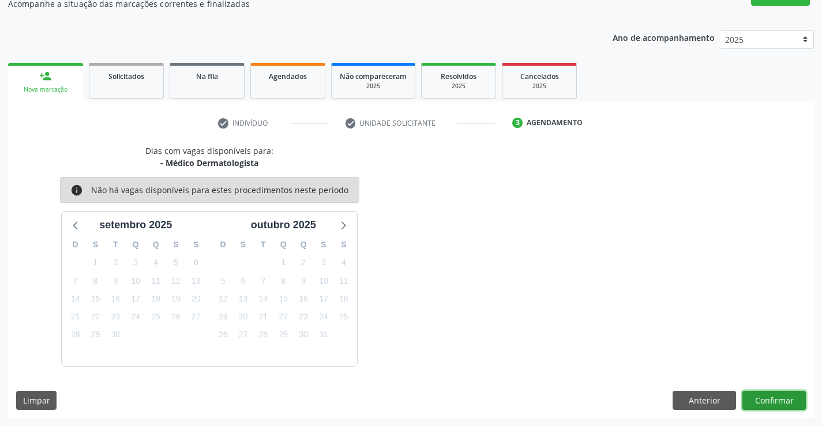
click at [776, 402] on button "Confirmar" at bounding box center [773, 401] width 63 height 20
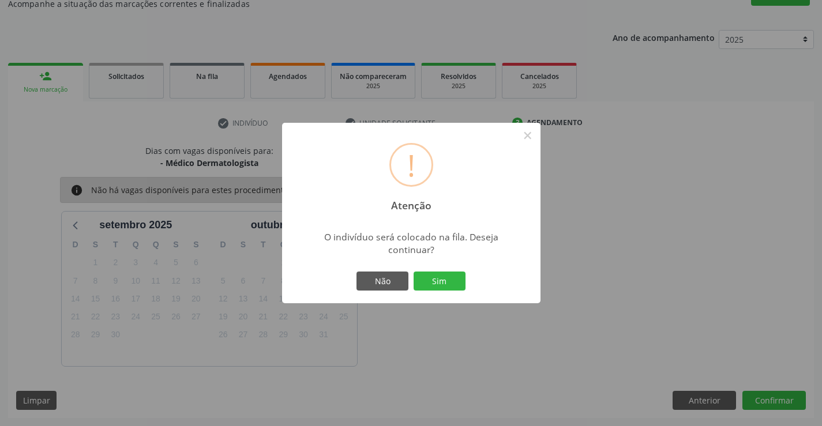
click at [414, 272] on button "Sim" at bounding box center [440, 282] width 52 height 20
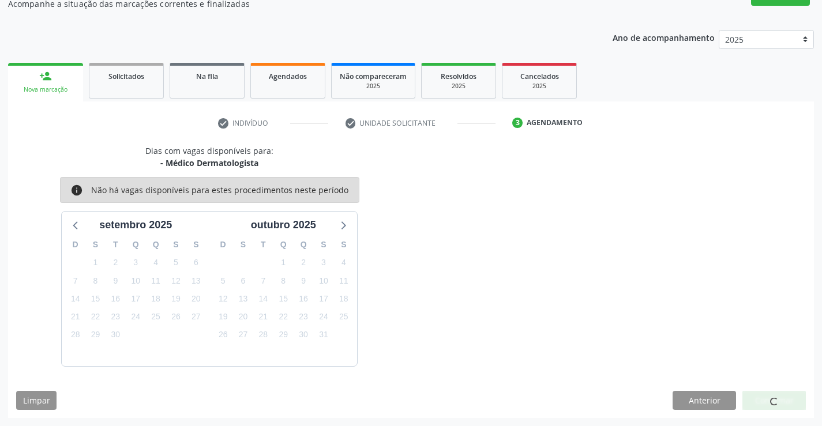
scroll to position [0, 0]
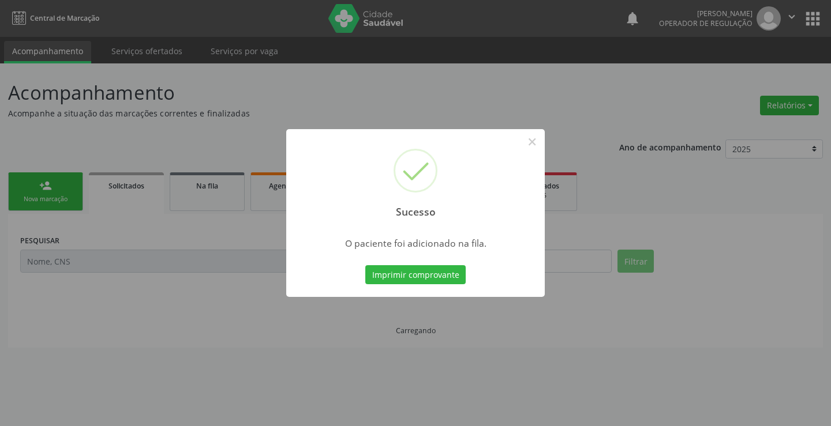
click at [365, 265] on button "Imprimir comprovante" at bounding box center [415, 275] width 100 height 20
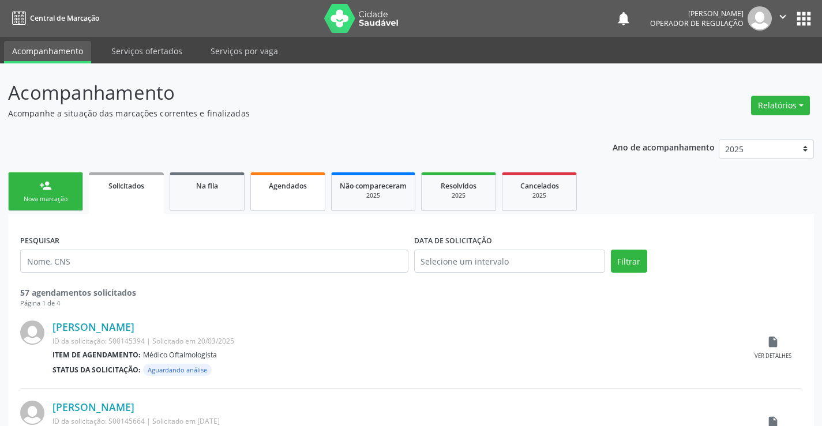
click at [283, 190] on span "Agendados" at bounding box center [288, 186] width 38 height 10
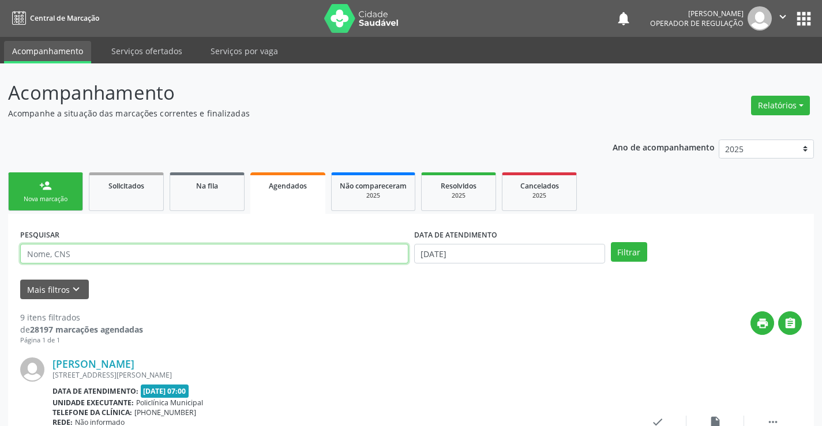
click at [219, 253] on input "text" at bounding box center [214, 254] width 388 height 20
type input "geisa"
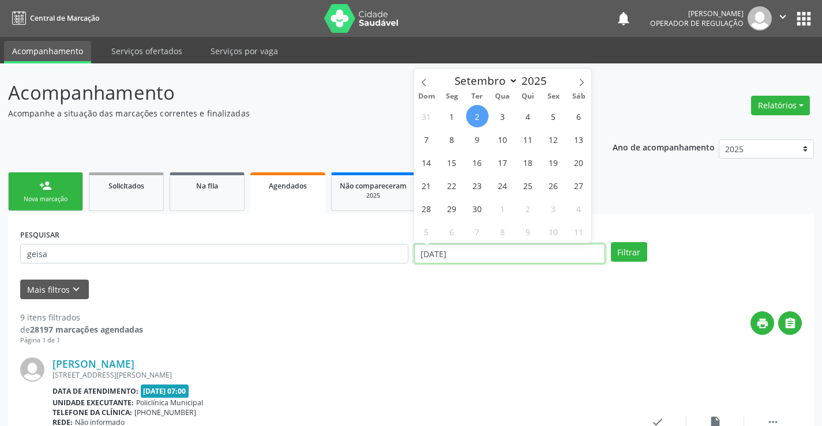
click at [465, 254] on input "[DATE]" at bounding box center [509, 254] width 191 height 20
click at [508, 119] on span "3" at bounding box center [503, 116] width 22 height 22
type input "[DATE]"
click at [508, 118] on span "3" at bounding box center [503, 116] width 22 height 22
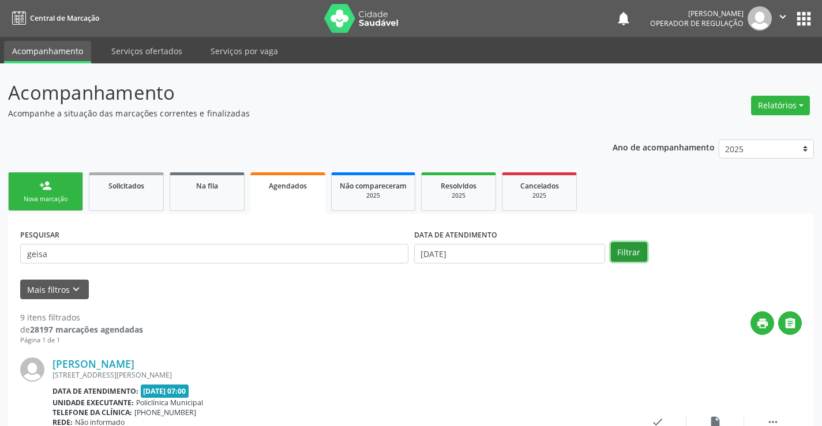
click at [634, 248] on button "Filtrar" at bounding box center [629, 252] width 36 height 20
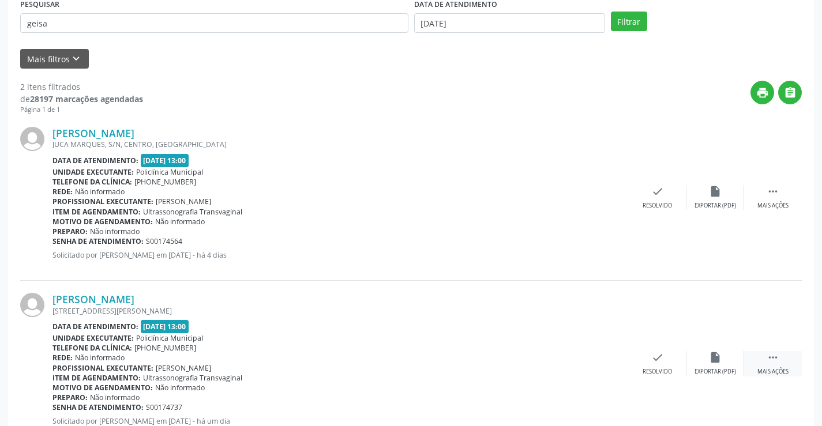
scroll to position [272, 0]
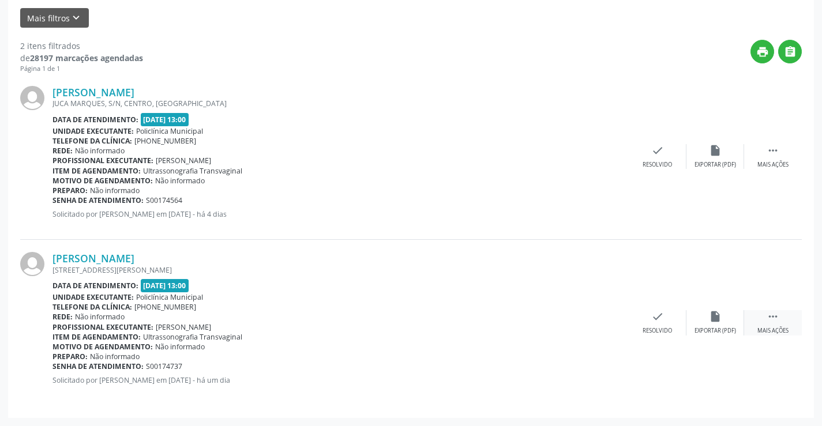
click at [771, 314] on icon "" at bounding box center [773, 316] width 13 height 13
click at [547, 313] on icon "print" at bounding box center [542, 316] width 13 height 13
